Goal: Information Seeking & Learning: Learn about a topic

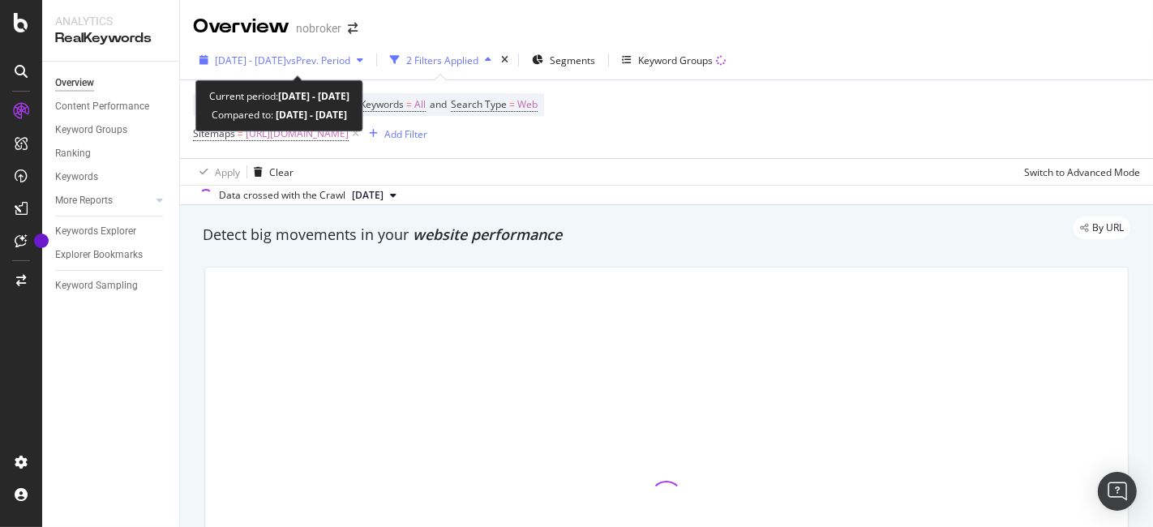
click at [324, 57] on span "vs Prev. Period" at bounding box center [318, 61] width 64 height 14
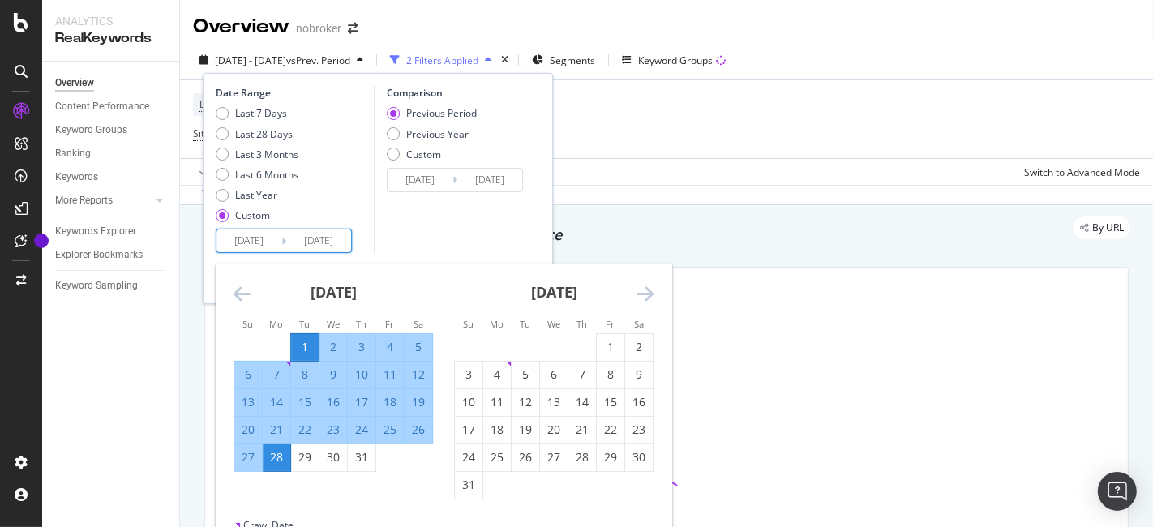
click at [245, 233] on input "[DATE]" at bounding box center [249, 241] width 65 height 23
click at [595, 346] on td "Calendar" at bounding box center [583, 347] width 28 height 28
click at [597, 346] on div "1" at bounding box center [611, 347] width 28 height 16
type input "[DATE]"
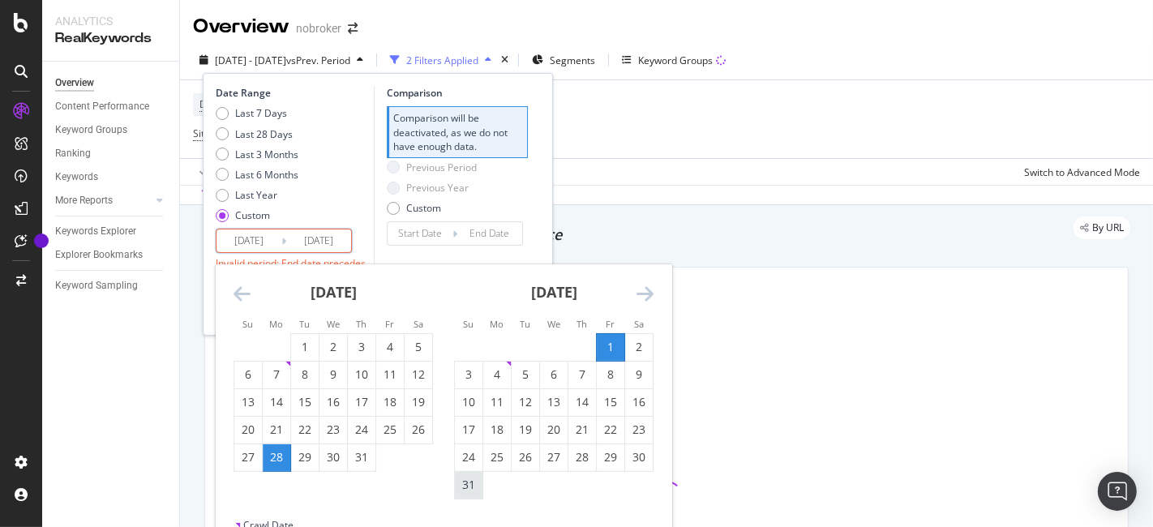
click at [461, 479] on div "31" at bounding box center [469, 485] width 28 height 16
type input "[DATE]"
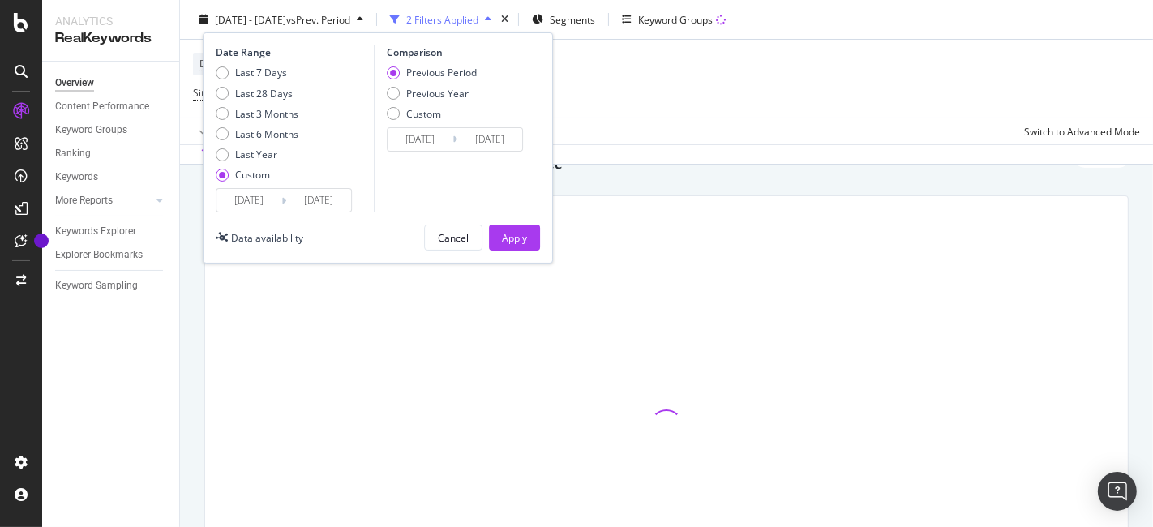
scroll to position [71, 0]
click at [524, 237] on div "Apply" at bounding box center [514, 237] width 25 height 14
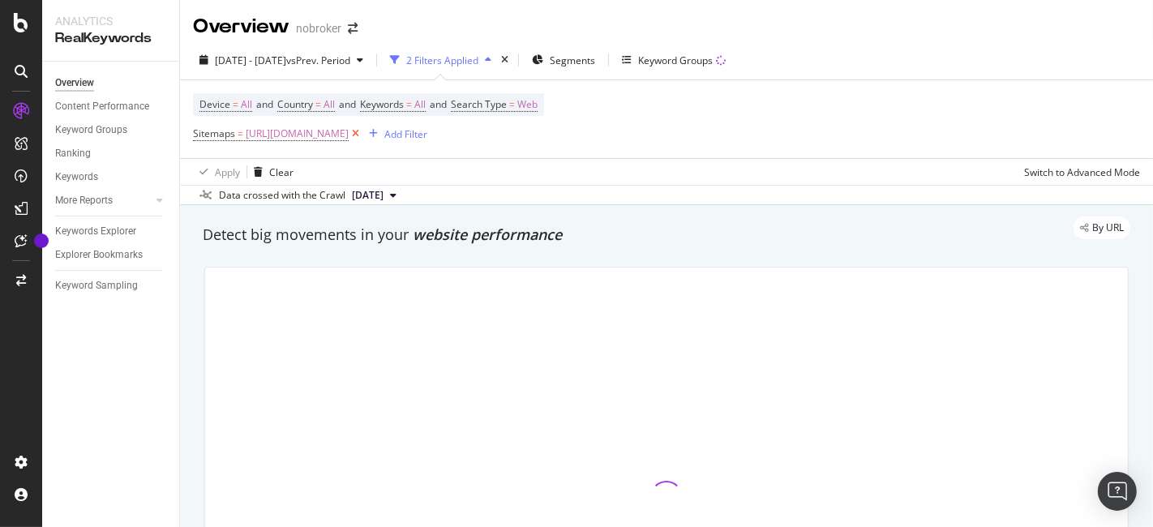
click at [363, 138] on icon at bounding box center [356, 134] width 14 height 16
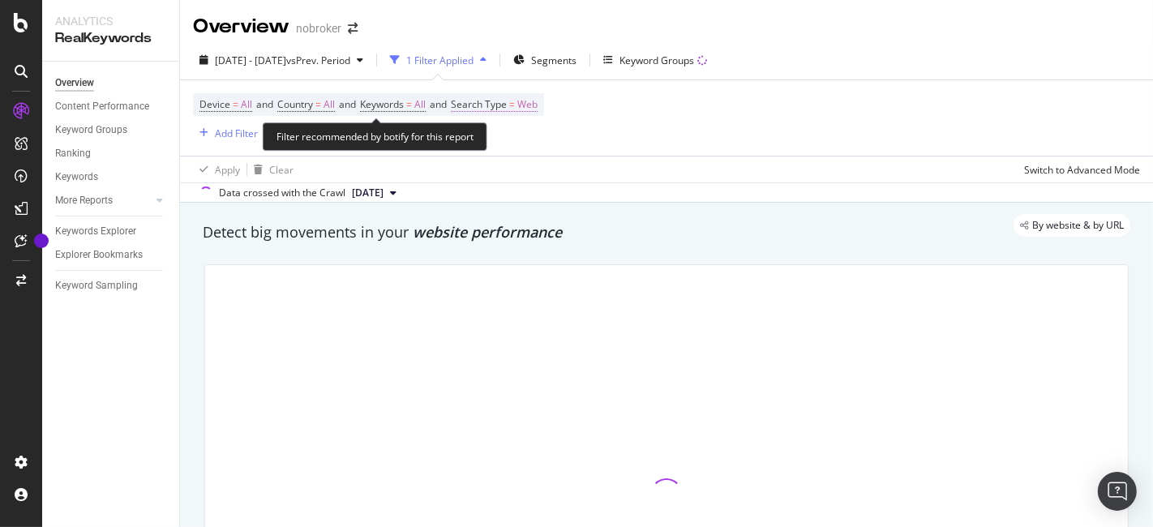
click at [538, 98] on span "Web" at bounding box center [528, 104] width 20 height 23
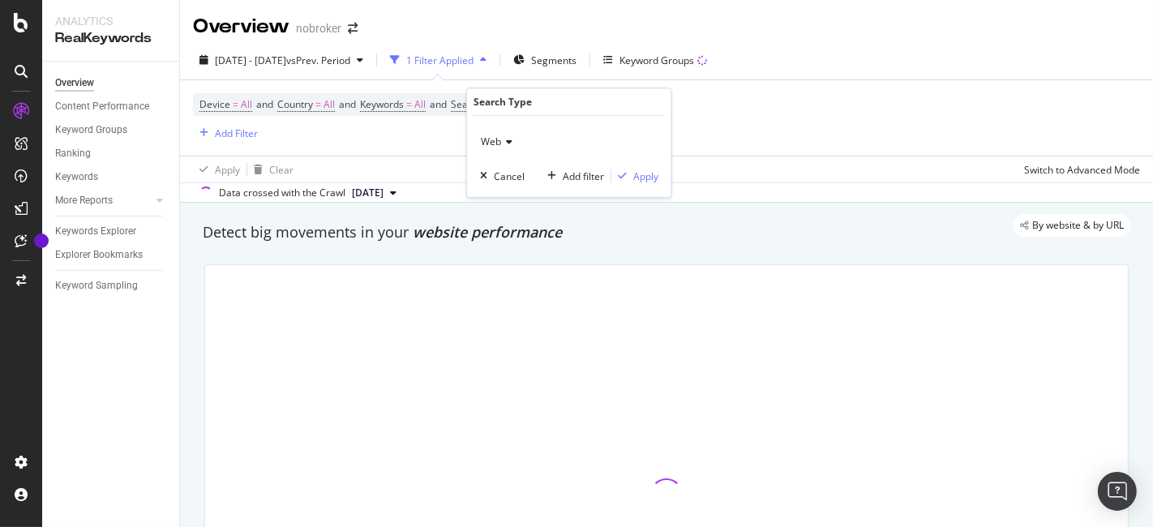
click at [496, 138] on span "Web" at bounding box center [491, 142] width 20 height 14
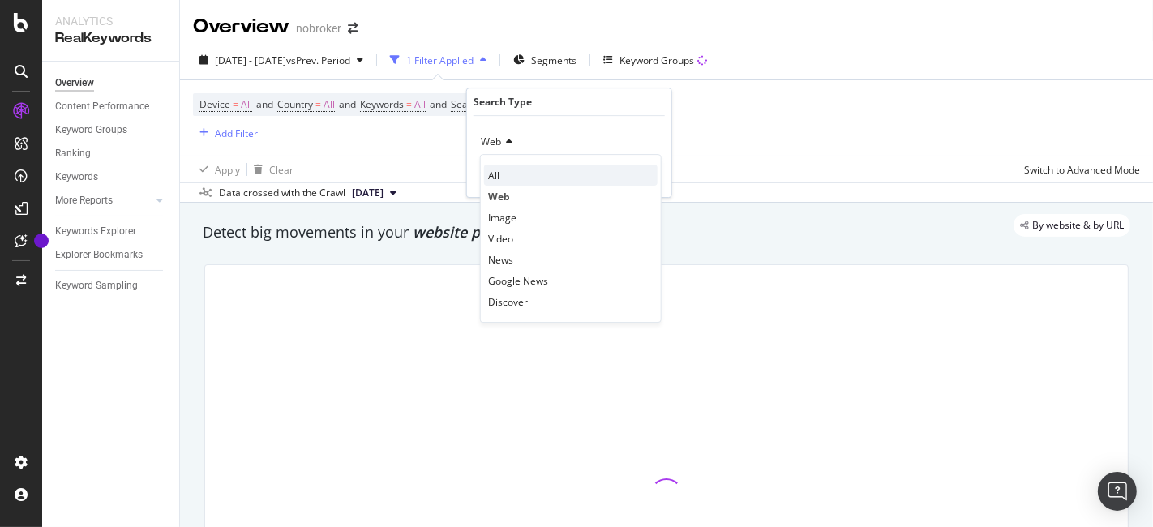
click at [509, 176] on div "All" at bounding box center [571, 175] width 174 height 21
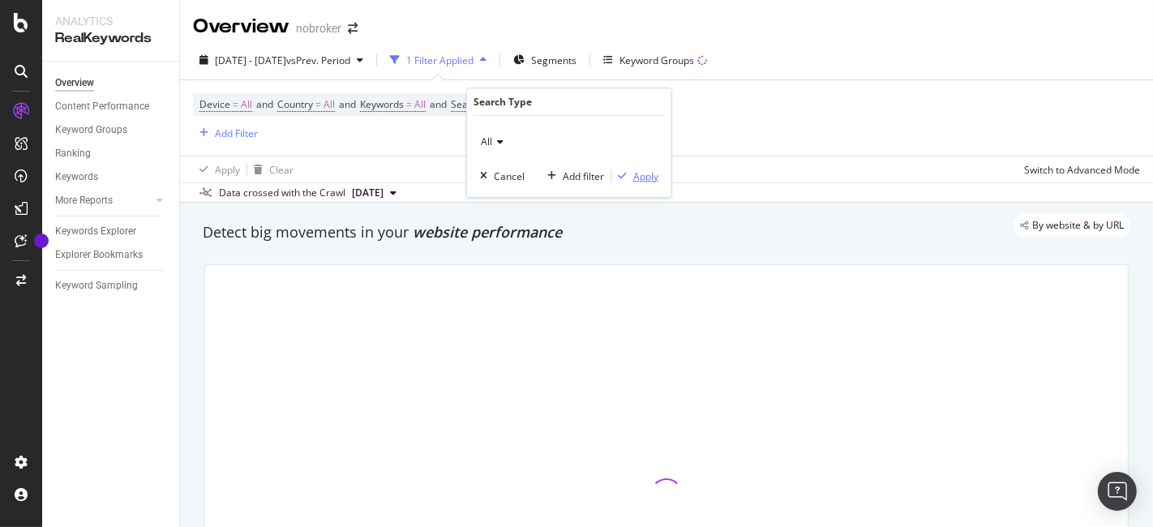
click at [646, 174] on div "Apply" at bounding box center [646, 177] width 25 height 14
click at [258, 129] on div "Device = All and Country = All and Keywords = All and Search Type = All Add Fil…" at bounding box center [364, 117] width 342 height 49
click at [247, 129] on div "Add Filter" at bounding box center [236, 134] width 43 height 14
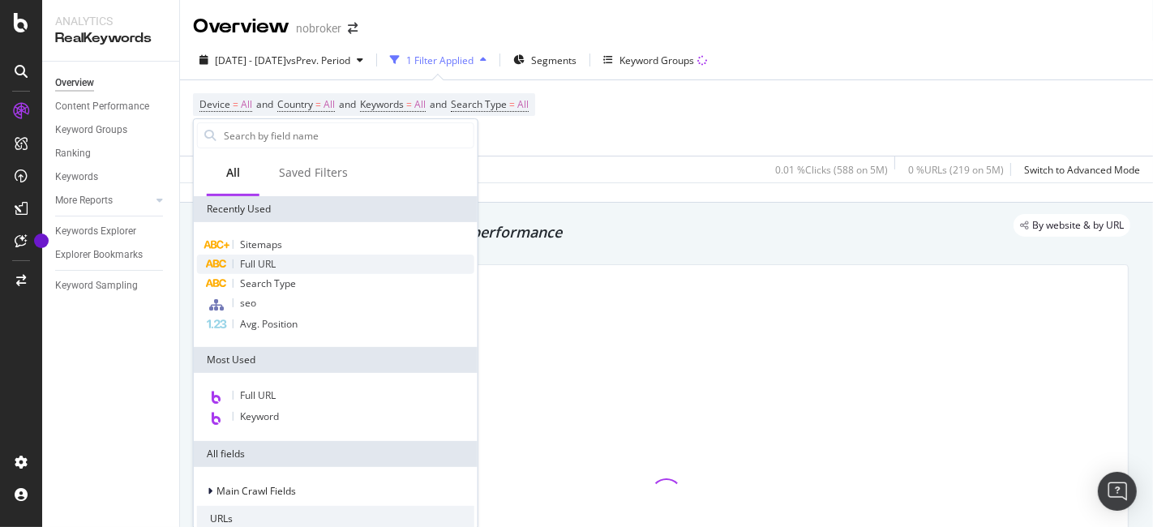
click at [254, 268] on span "Full URL" at bounding box center [258, 264] width 36 height 14
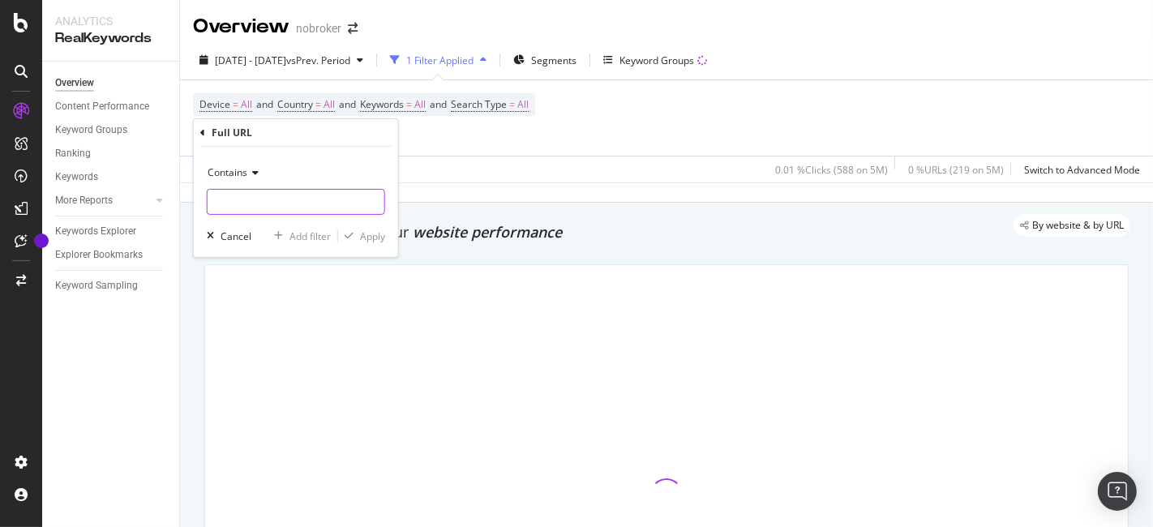
click at [285, 212] on input "text" at bounding box center [296, 202] width 177 height 26
type input "i"
type input "/interiors/"
click at [371, 233] on div "Apply" at bounding box center [372, 236] width 25 height 14
